Goal: Task Accomplishment & Management: Use online tool/utility

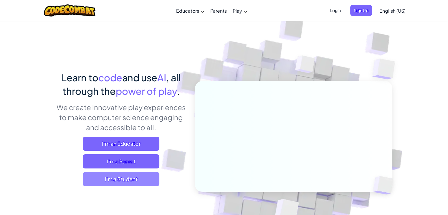
click at [127, 180] on span "I'm a Student" at bounding box center [121, 179] width 77 height 14
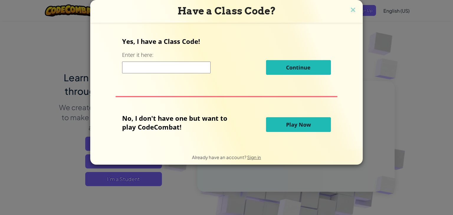
click at [131, 65] on input at bounding box center [166, 68] width 88 height 12
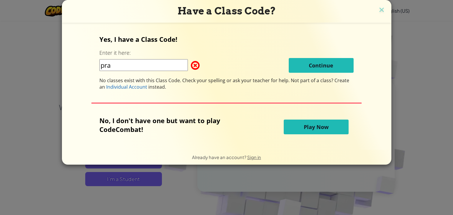
click at [409, 48] on div "Have a Class Code? Yes, I have a Class Code! Enter it here: pra Continue No cla…" at bounding box center [226, 107] width 453 height 215
click at [128, 64] on input "pra" at bounding box center [143, 65] width 88 height 12
click at [136, 63] on input "pratham" at bounding box center [143, 65] width 88 height 12
type input "p"
click at [300, 126] on button "Play Now" at bounding box center [316, 127] width 65 height 15
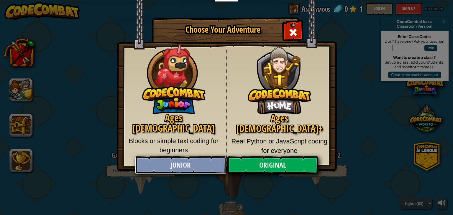
click at [200, 165] on link "Junior" at bounding box center [180, 166] width 91 height 18
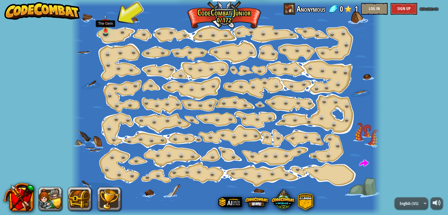
click at [108, 27] on img at bounding box center [106, 22] width 8 height 17
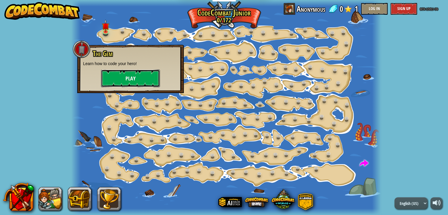
click at [136, 81] on button "Play" at bounding box center [130, 79] width 59 height 18
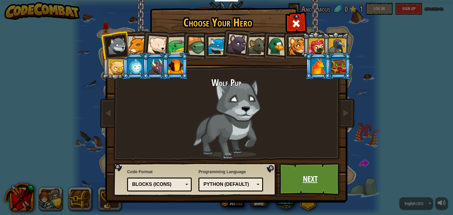
click at [296, 178] on link "Next" at bounding box center [310, 179] width 62 height 32
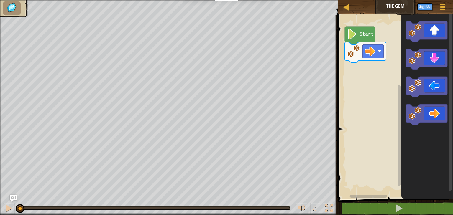
click at [366, 36] on text "Start" at bounding box center [366, 34] width 14 height 5
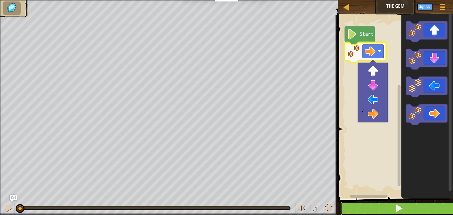
click at [394, 211] on button at bounding box center [398, 209] width 117 height 14
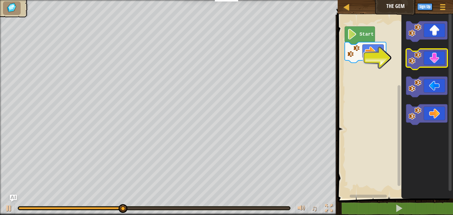
click at [439, 62] on icon "Blockly Workspace" at bounding box center [426, 59] width 41 height 21
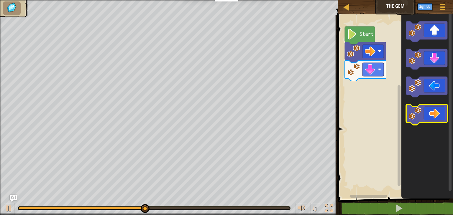
click at [437, 117] on icon "Blockly Workspace" at bounding box center [426, 114] width 41 height 21
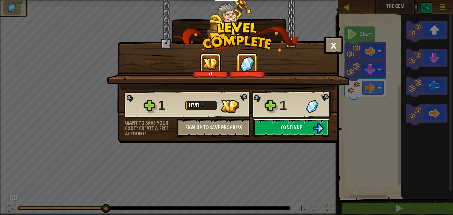
click at [271, 124] on button "Continue" at bounding box center [291, 128] width 76 height 18
